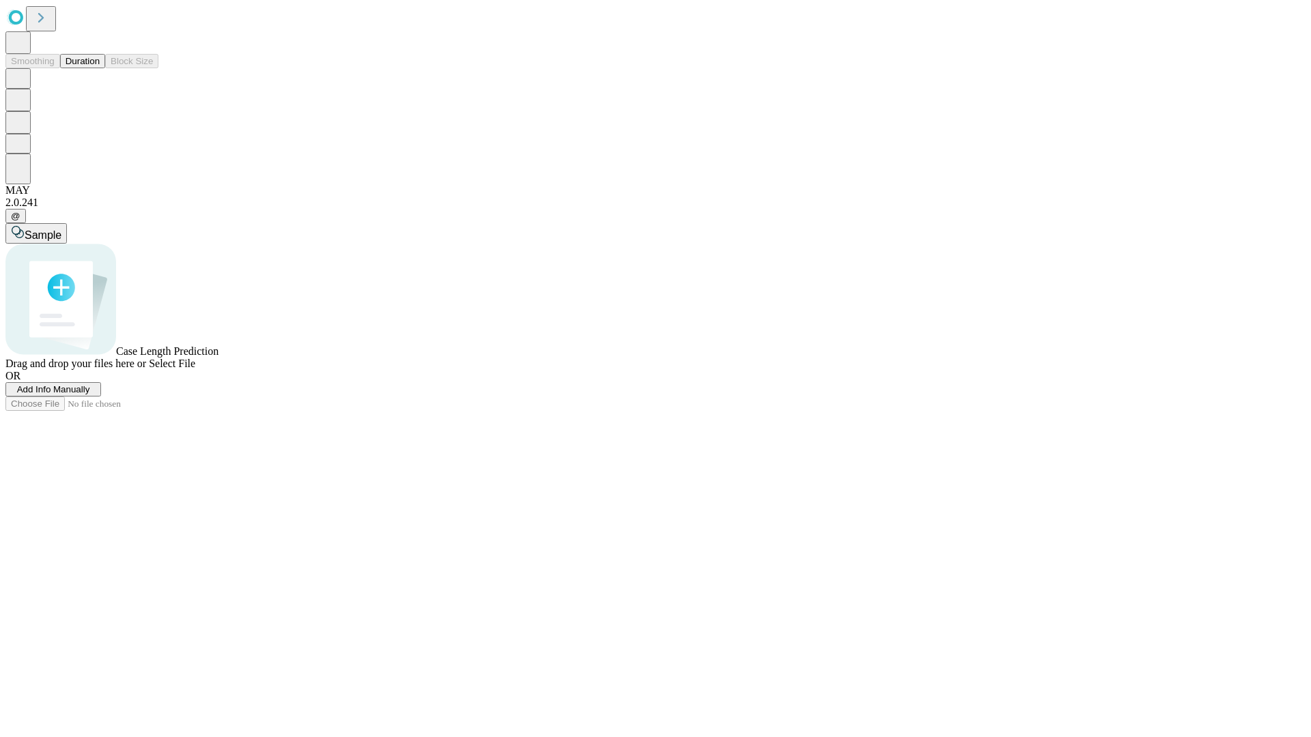
click at [100, 68] on button "Duration" at bounding box center [82, 61] width 45 height 14
click at [90, 395] on span "Add Info Manually" at bounding box center [53, 389] width 73 height 10
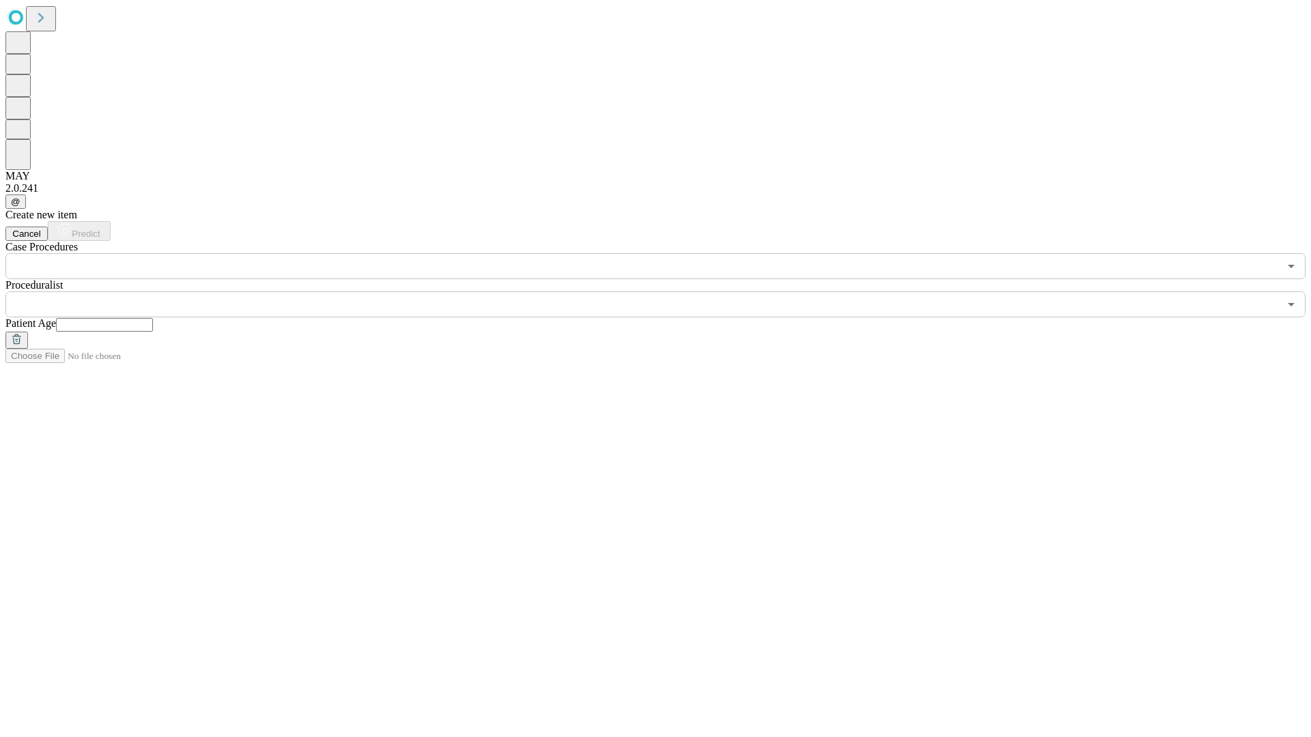
click at [153, 318] on input "text" at bounding box center [104, 325] width 97 height 14
type input "**"
click at [665, 292] on input "text" at bounding box center [641, 305] width 1273 height 26
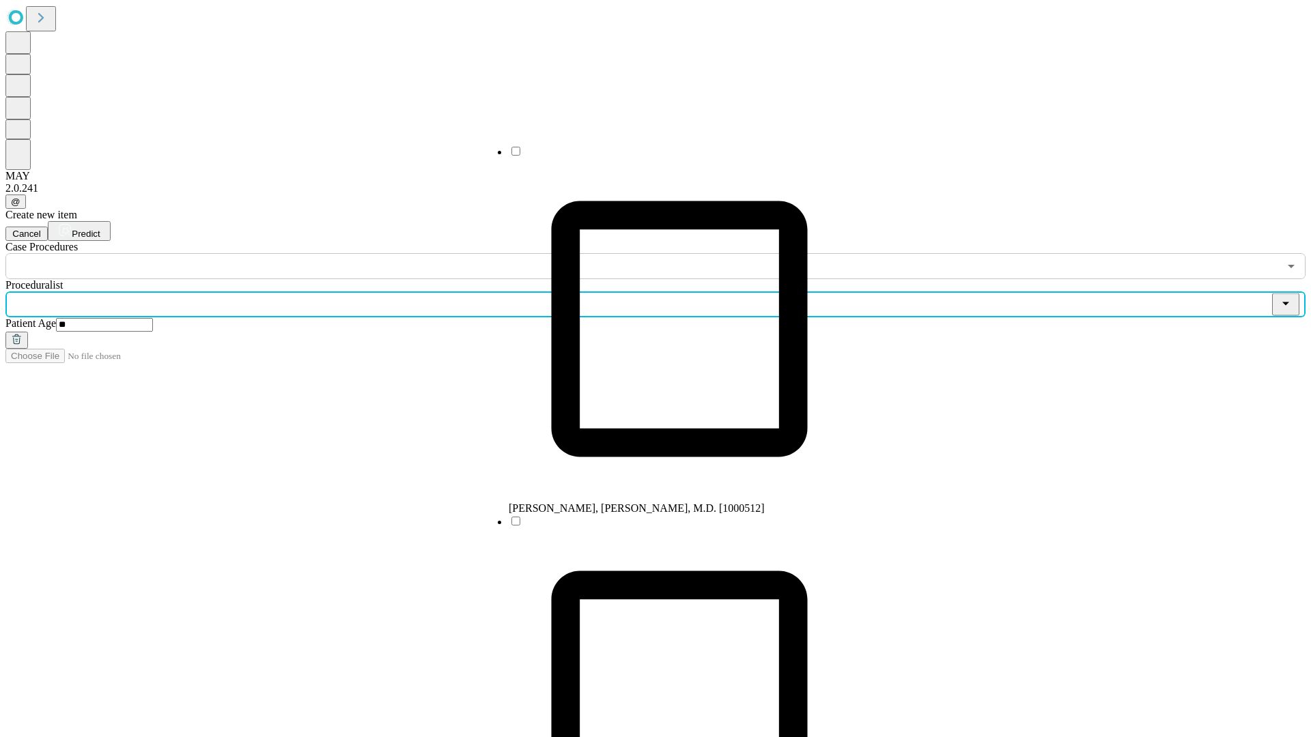
click at [666, 156] on li "[PERSON_NAME], [PERSON_NAME], M.D. [1000512]" at bounding box center [679, 330] width 341 height 370
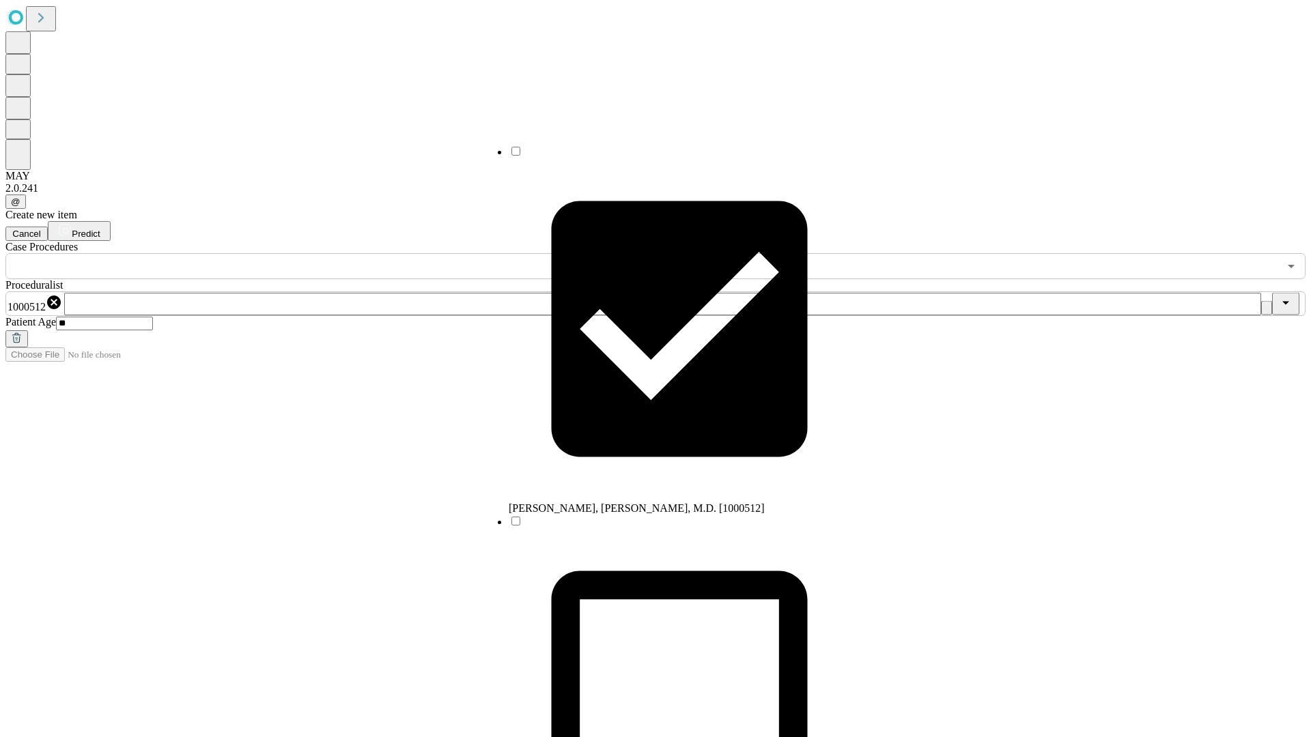
click at [287, 253] on input "text" at bounding box center [641, 266] width 1273 height 26
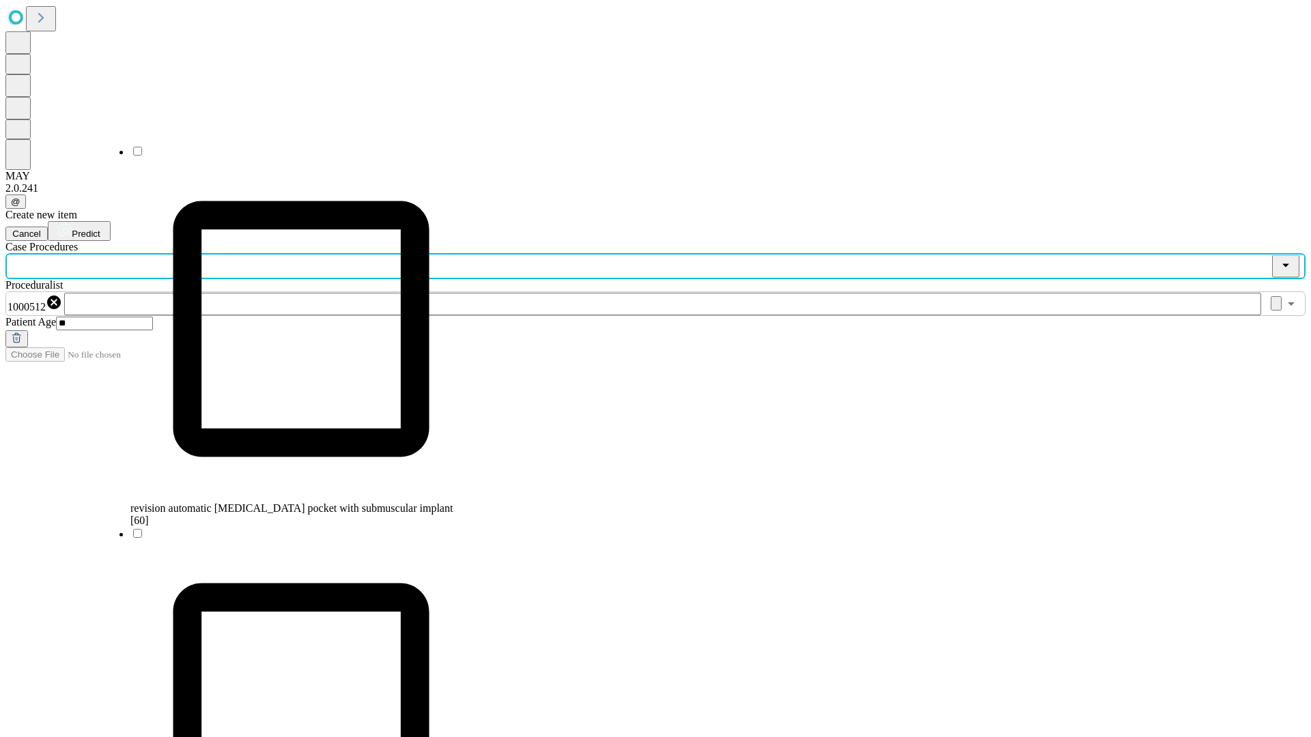
click at [287, 503] on span "revision automatic [MEDICAL_DATA] pocket with submuscular implant [60]" at bounding box center [291, 515] width 322 height 24
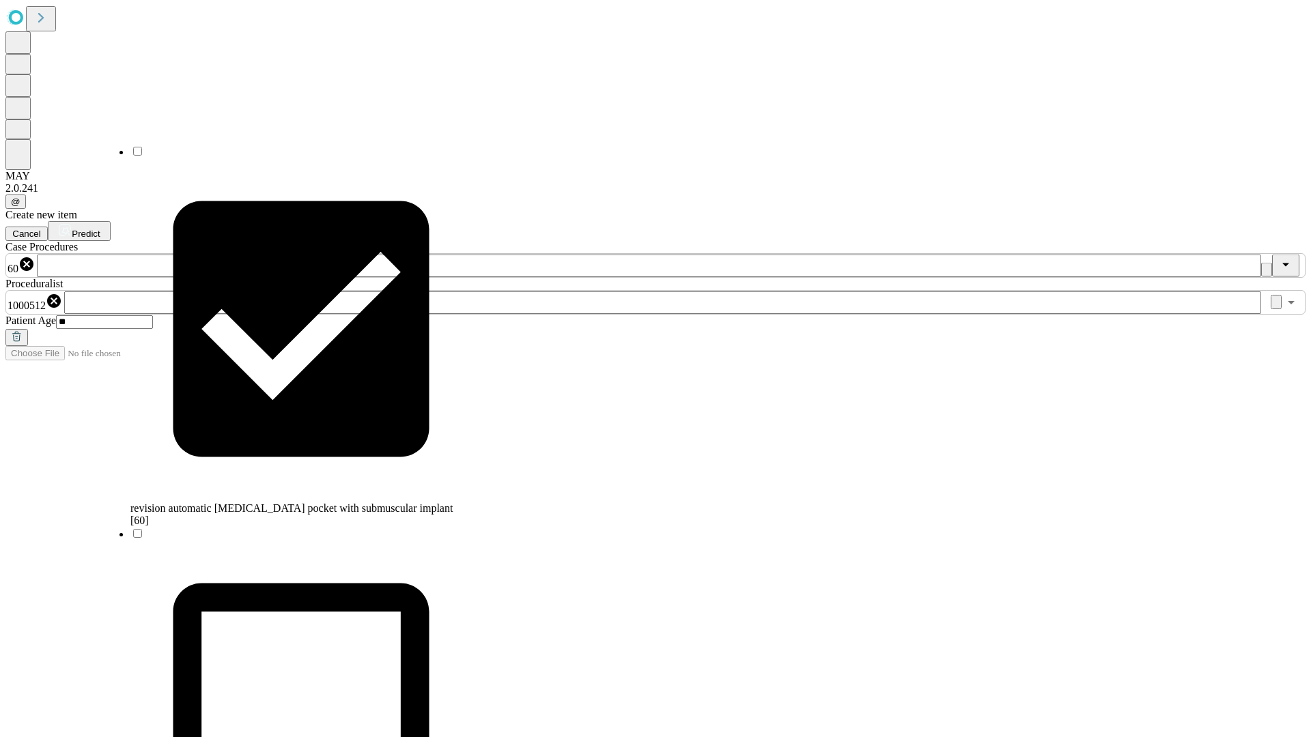
click at [100, 229] on span "Predict" at bounding box center [86, 234] width 28 height 10
